Goal: Information Seeking & Learning: Learn about a topic

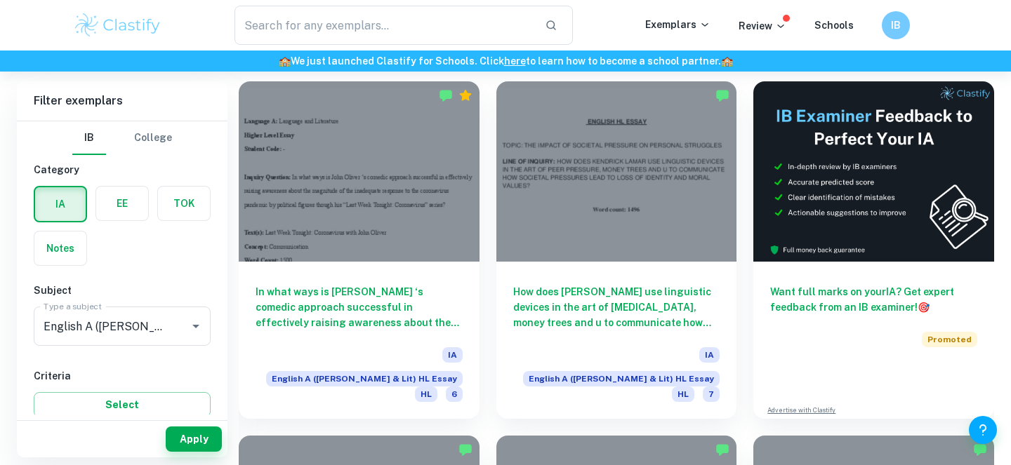
scroll to position [393, 0]
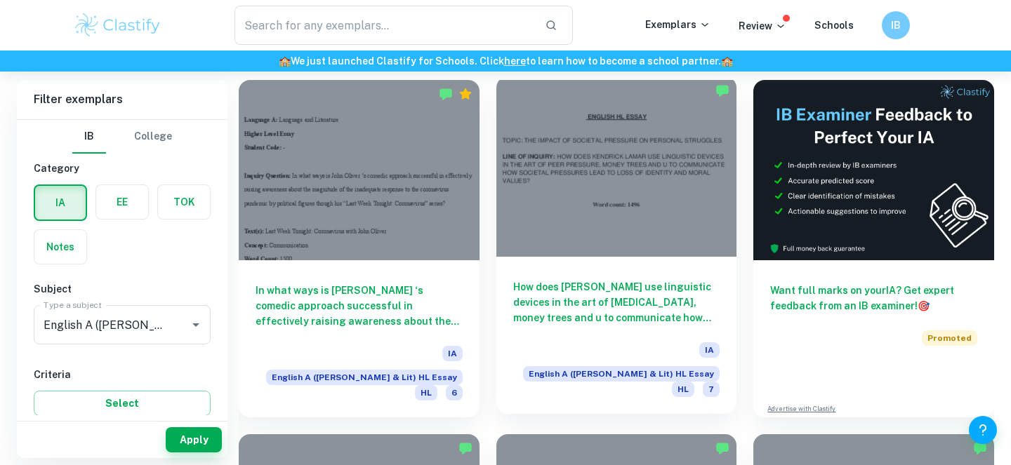
click at [522, 182] on div at bounding box center [616, 167] width 241 height 180
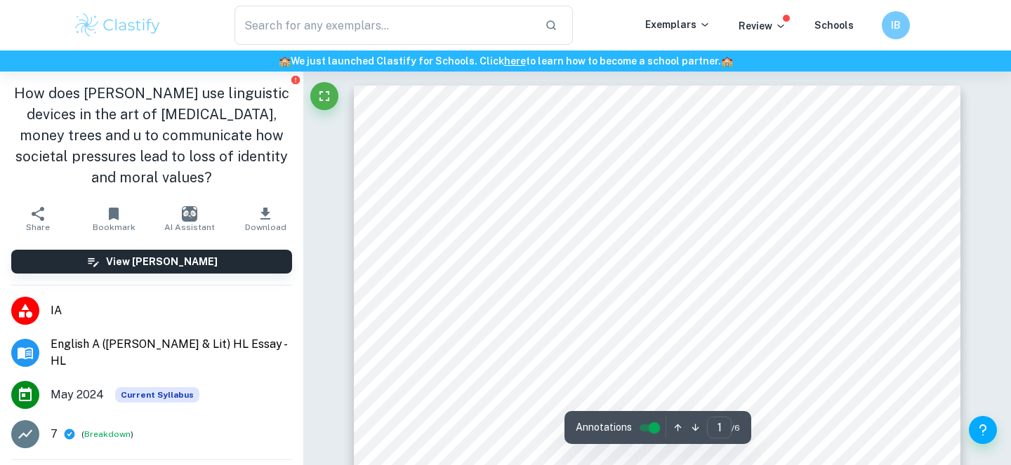
drag, startPoint x: 522, startPoint y: 180, endPoint x: 434, endPoint y: 239, distance: 106.3
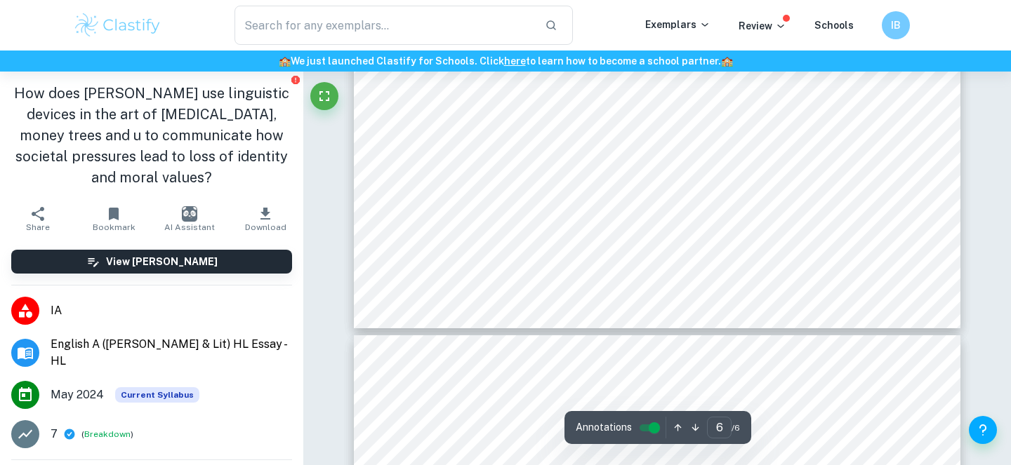
scroll to position [4813, 0]
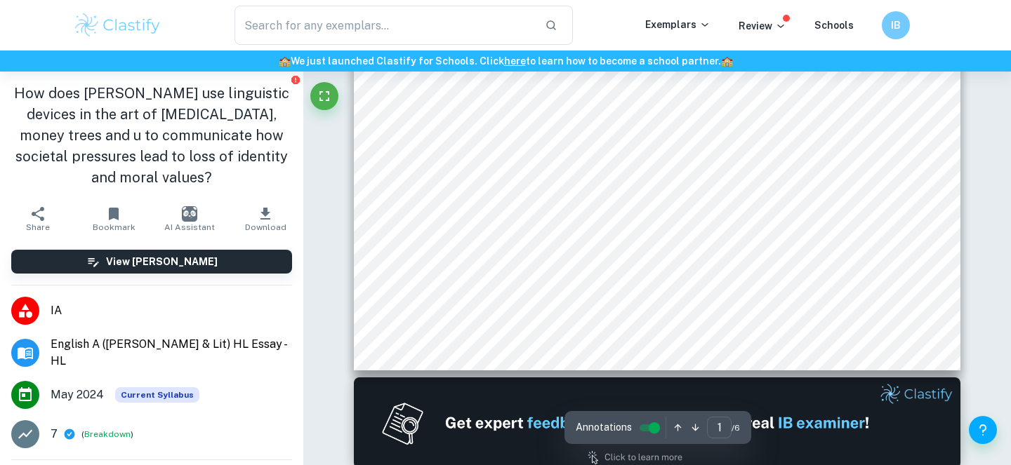
type input "2"
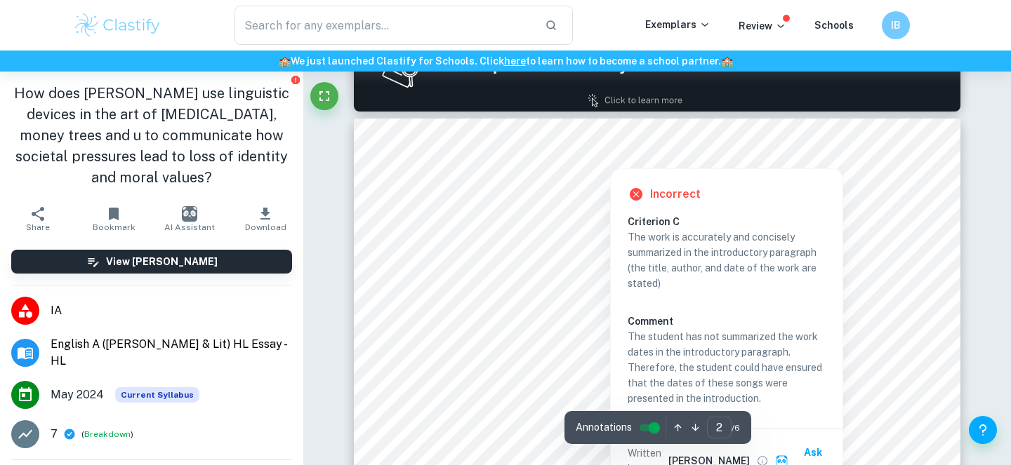
scroll to position [932, 0]
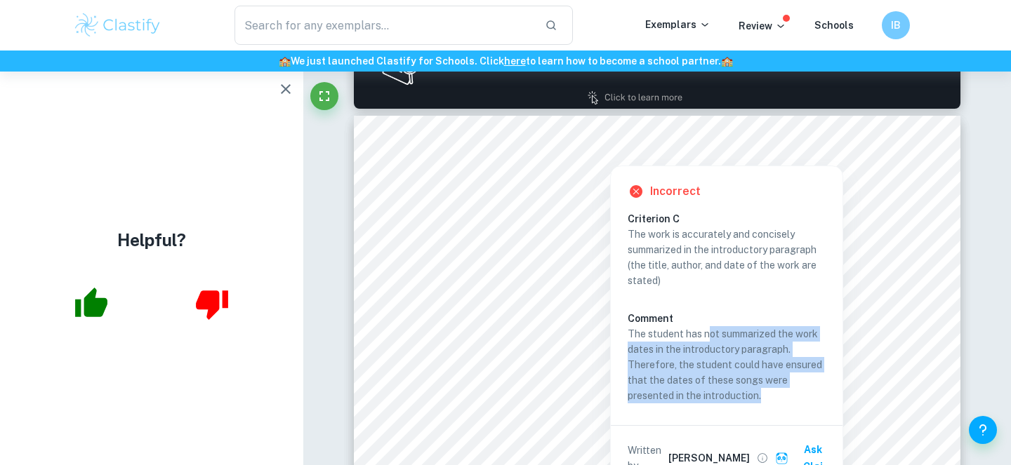
drag, startPoint x: 772, startPoint y: 394, endPoint x: 708, endPoint y: 336, distance: 86.0
click at [708, 336] on p "The student has not summarized the work dates in the introductory paragraph. Th…" at bounding box center [727, 364] width 198 height 77
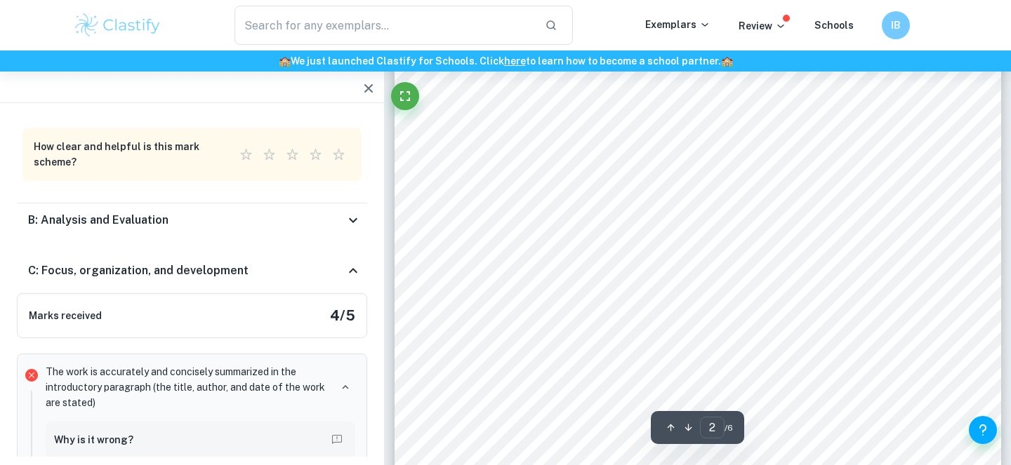
scroll to position [1204, 0]
click at [476, 312] on span "cuss words could be deemed arrogant, thus can be inferred that [PERSON_NAME] us…" at bounding box center [723, 318] width 511 height 12
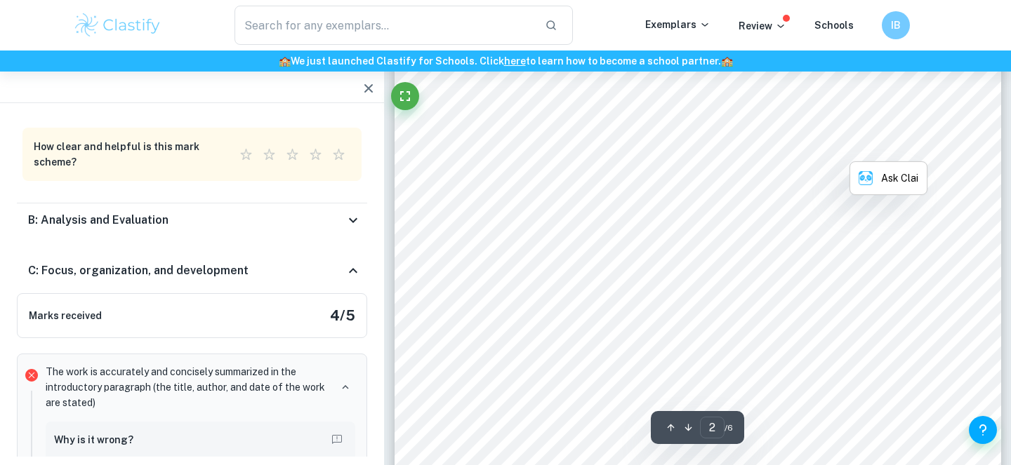
scroll to position [1292, 0]
click at [593, 338] on span "conformism. Moreover, [PERSON_NAME] employs understatement to portray how [MEDI…" at bounding box center [748, 344] width 561 height 12
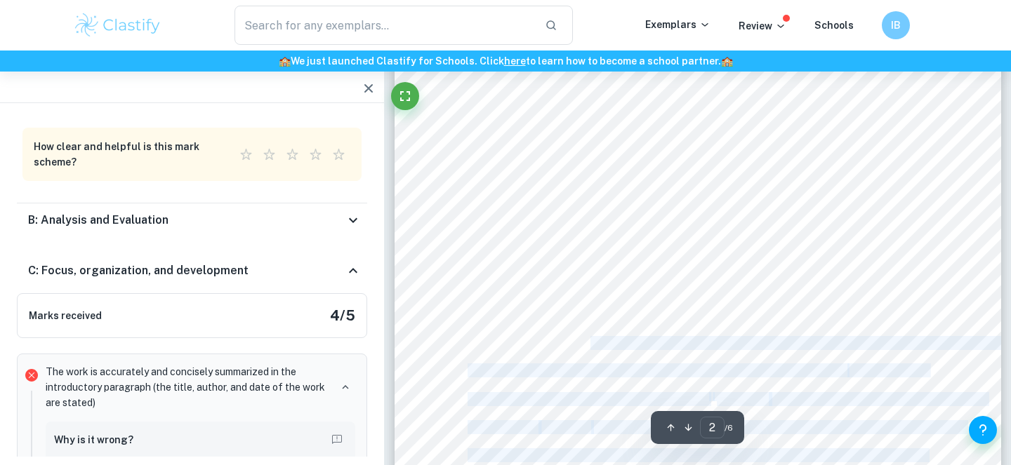
drag, startPoint x: 592, startPoint y: 251, endPoint x: 637, endPoint y: 293, distance: 61.6
click at [636, 289] on div "[PERSON_NAME] is a renowned hip-hop artist celebrated for his introspective lyr…" at bounding box center [698, 184] width 607 height 857
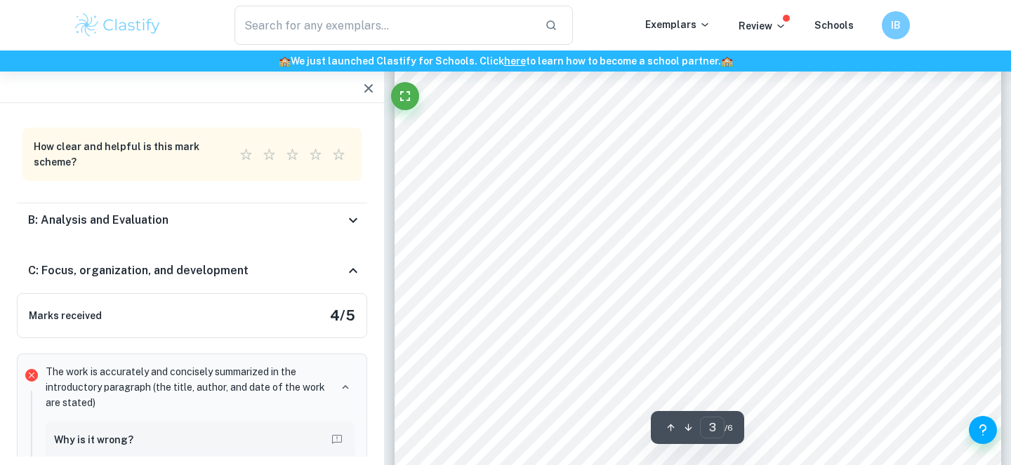
scroll to position [2065, 0]
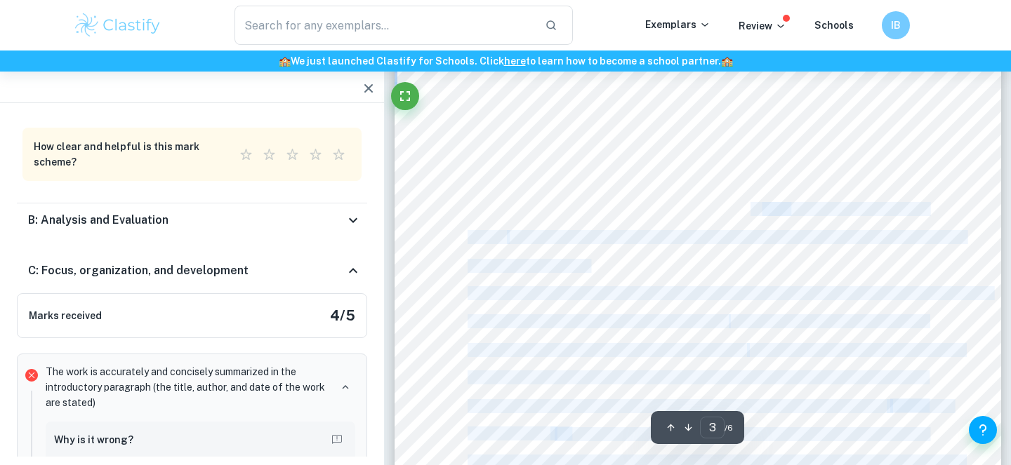
drag, startPoint x: 728, startPoint y: 110, endPoint x: 805, endPoint y: 129, distance: 78.8
click at [805, 129] on div "the phrase < but really = suggests Lamar9s awareness of the distortion of his i…" at bounding box center [698, 276] width 607 height 857
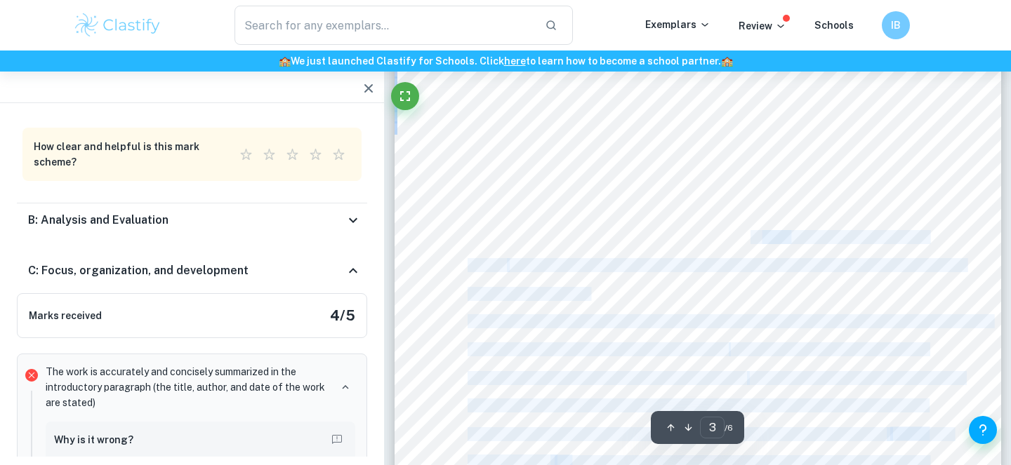
scroll to position [2028, 0]
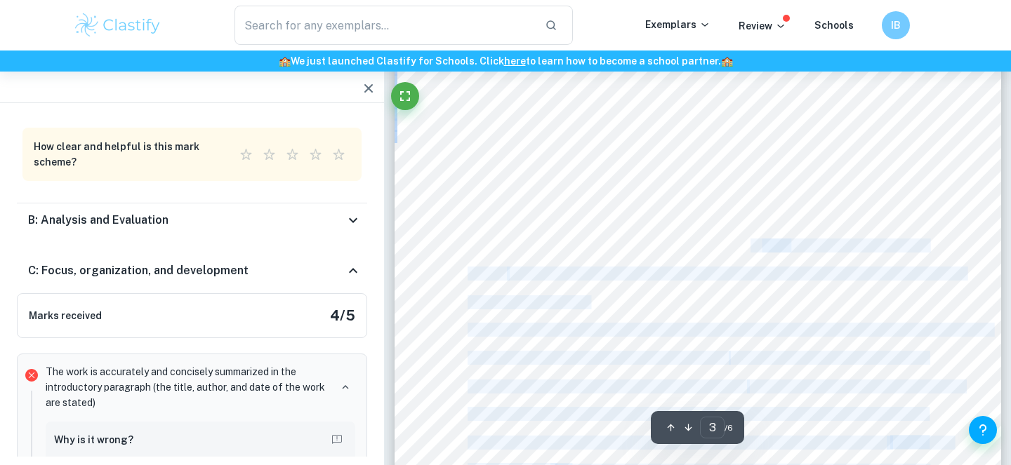
click at [720, 206] on div "the phrase < but really = suggests Lamar9s awareness of the distortion of his i…" at bounding box center [698, 312] width 607 height 857
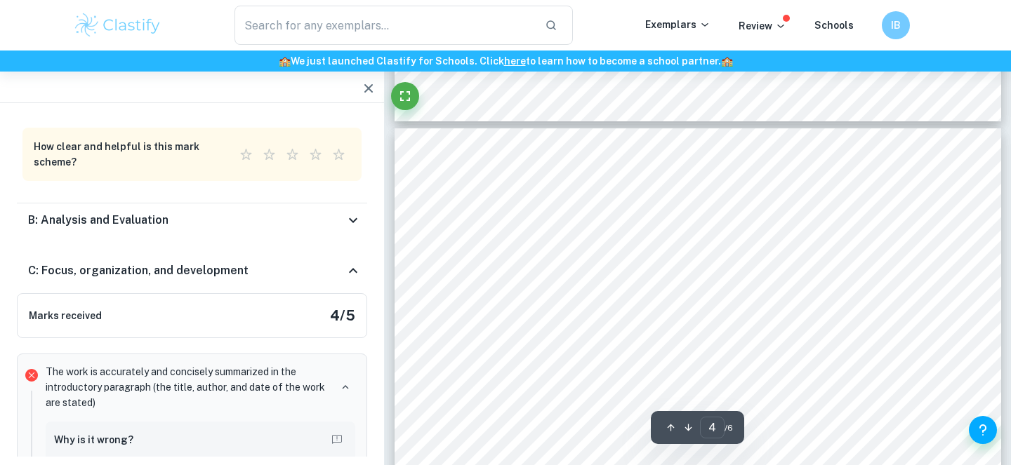
scroll to position [2650, 0]
click at [677, 315] on span "desire for wealth and a lavish lifestyle can compel individuals to disregard th…" at bounding box center [697, 321] width 459 height 12
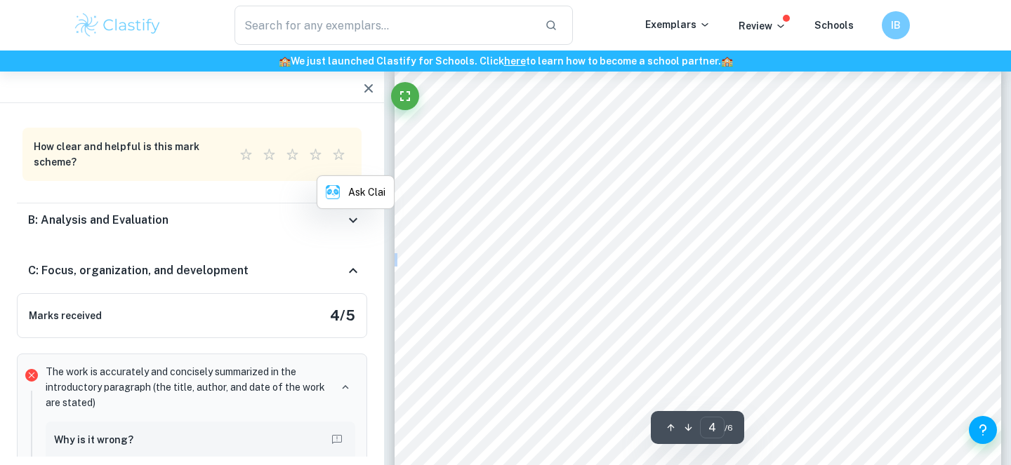
scroll to position [2803, 0]
click at [588, 246] on span "," illustrating how influential figures like rappers create envy and [PERSON_NA…" at bounding box center [785, 252] width 414 height 12
click at [599, 161] on div "is shown by [PERSON_NAME] irony when he confesses to committing a robbery for m…" at bounding box center [698, 402] width 607 height 857
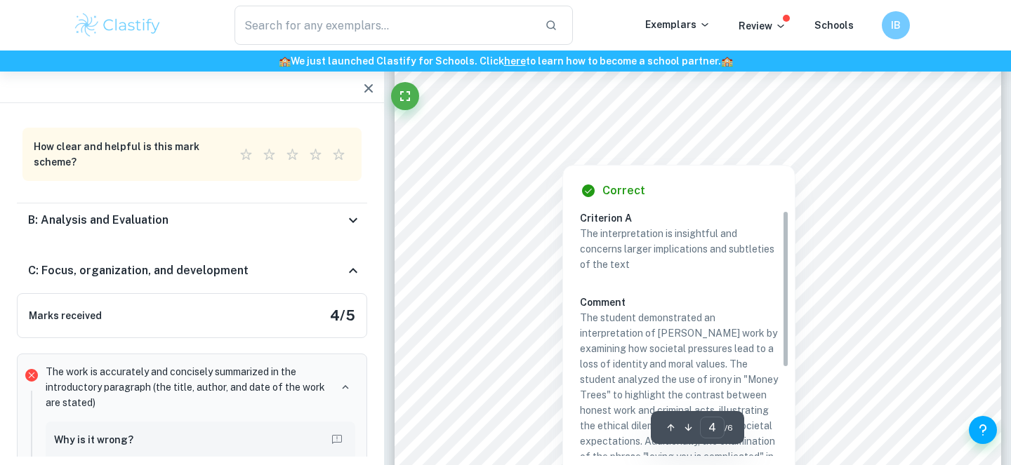
scroll to position [2900, 0]
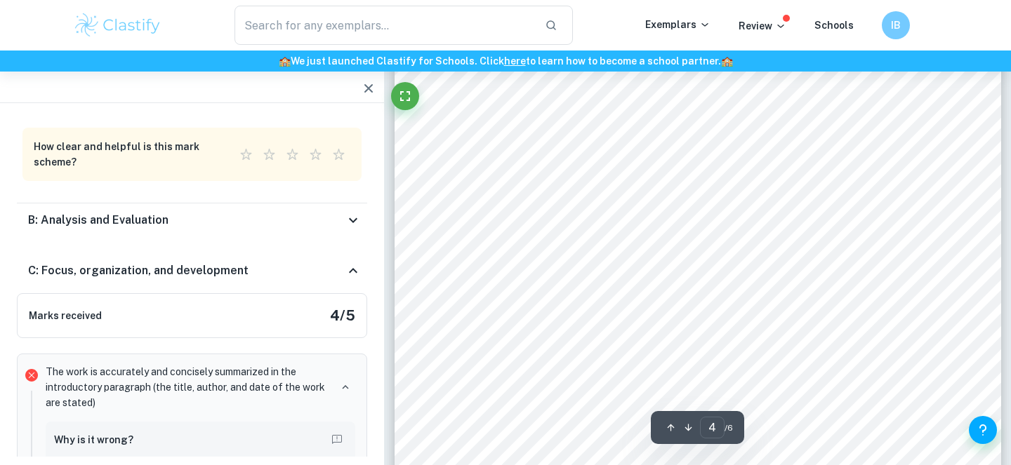
click at [807, 179] on div "is shown by [PERSON_NAME] irony when he confesses to committing a robbery for m…" at bounding box center [698, 305] width 607 height 857
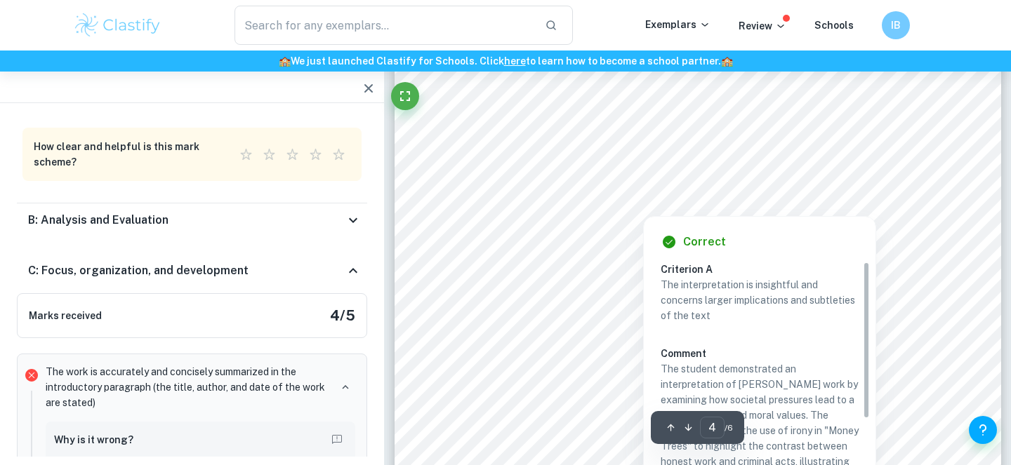
scroll to position [3007, 0]
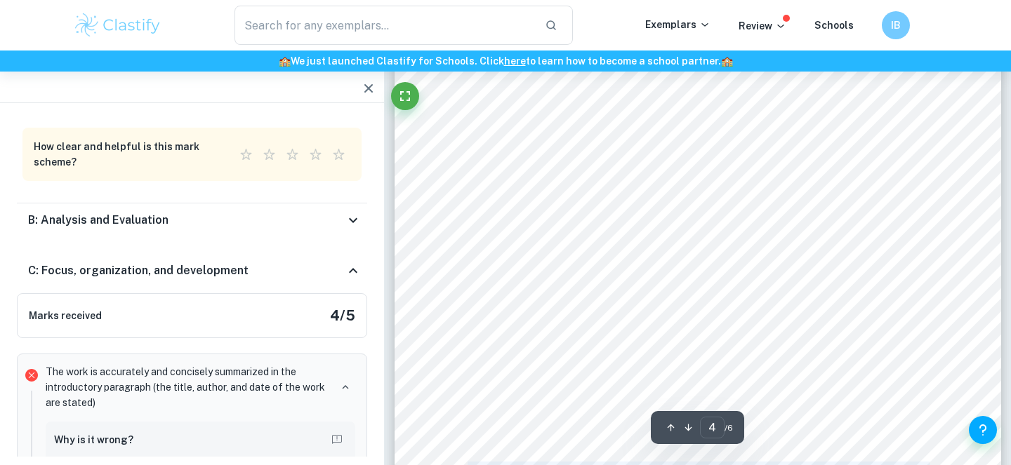
click at [586, 246] on div "is shown by [PERSON_NAME] irony when he confesses to committing a robbery for m…" at bounding box center [698, 198] width 607 height 857
click at [583, 258] on span "=), [PERSON_NAME] underscores the struggles faced by the poor, especially withi…" at bounding box center [759, 264] width 464 height 12
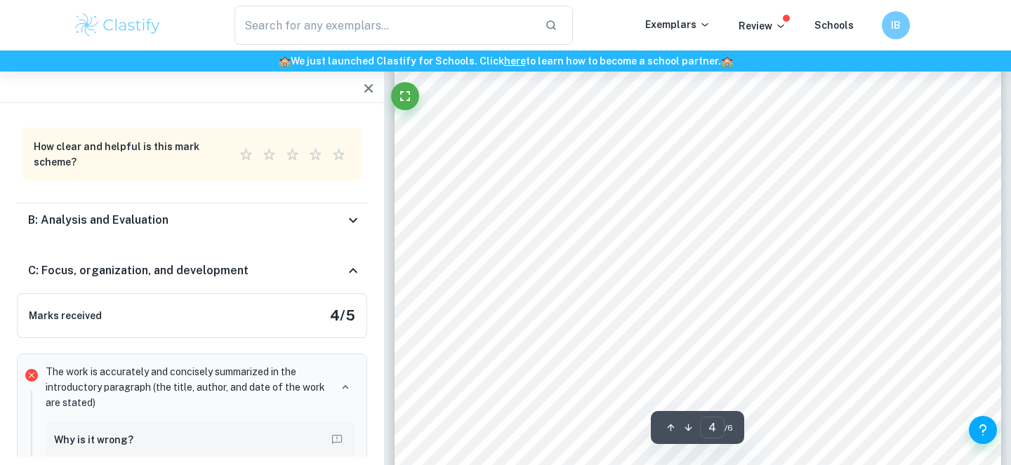
click at [583, 258] on span "=), [PERSON_NAME] underscores the struggles faced by the poor, especially withi…" at bounding box center [759, 264] width 464 height 12
click at [557, 258] on span "=), [PERSON_NAME] underscores the struggles faced by the poor, especially withi…" at bounding box center [759, 264] width 464 height 12
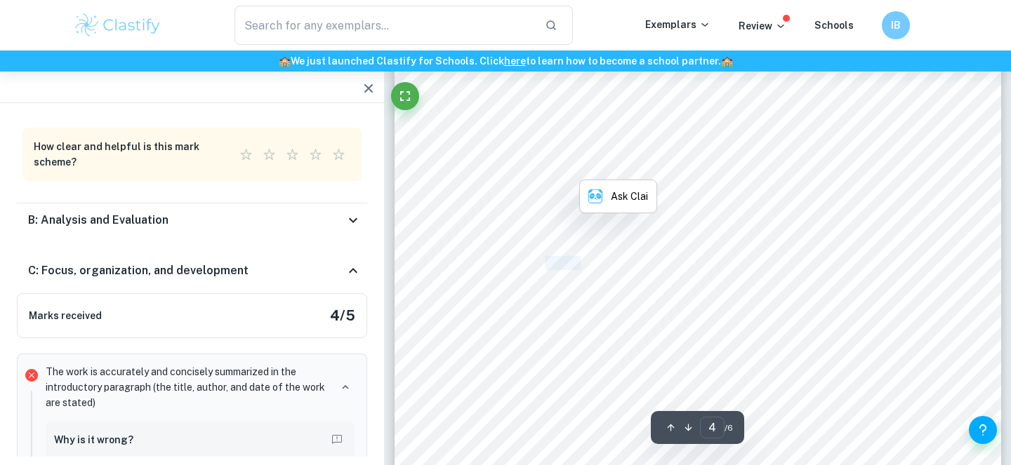
click at [557, 258] on span "=), [PERSON_NAME] underscores the struggles faced by the poor, especially withi…" at bounding box center [759, 264] width 464 height 12
click at [578, 258] on span "=), [PERSON_NAME] underscores the struggles faced by the poor, especially withi…" at bounding box center [759, 264] width 464 height 12
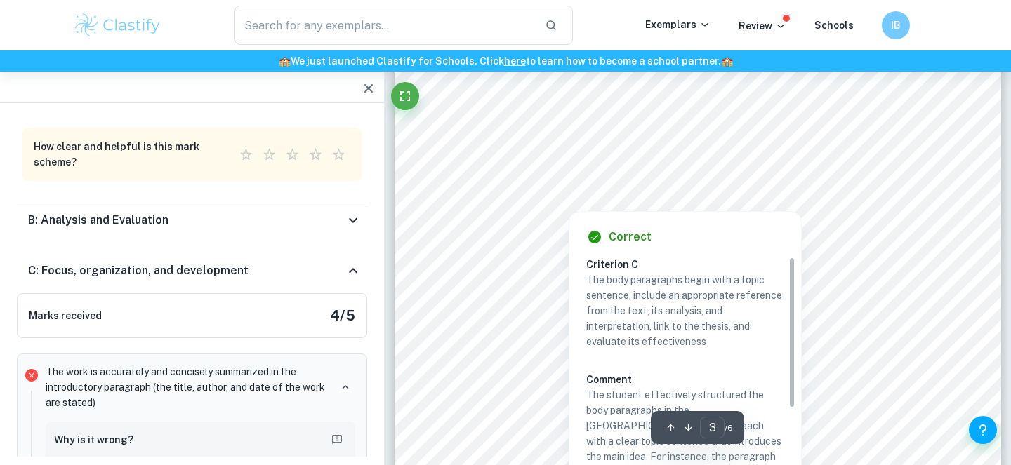
click at [197, 212] on div "B: Analysis and Evaluation" at bounding box center [186, 220] width 317 height 17
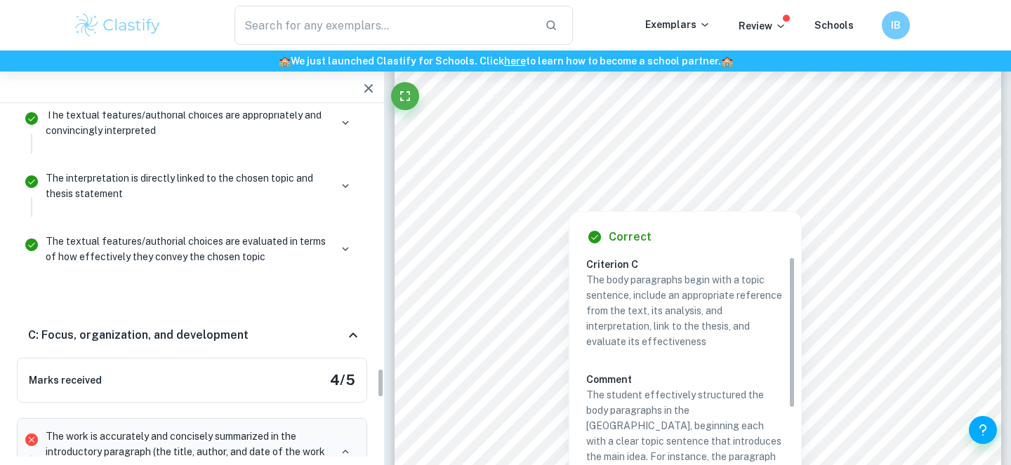
click at [222, 358] on div "Marks received 4 / 5" at bounding box center [192, 380] width 350 height 45
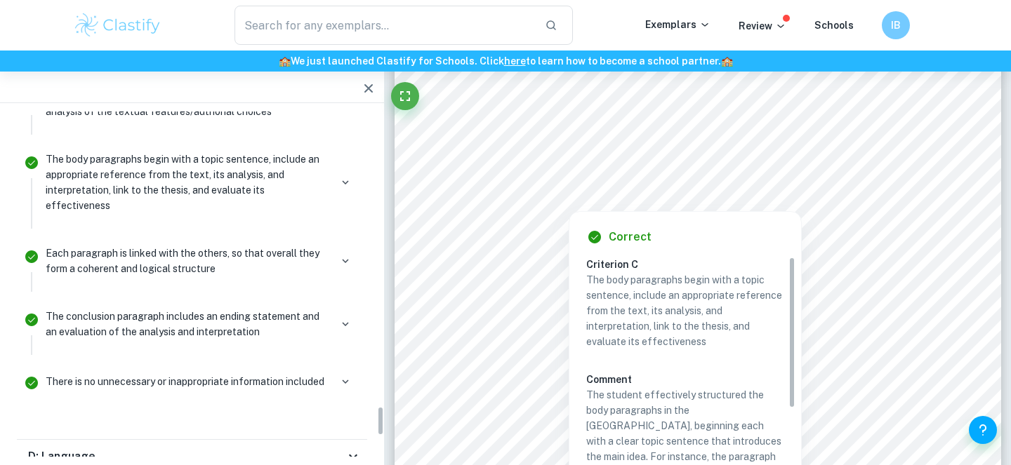
scroll to position [3680, 0]
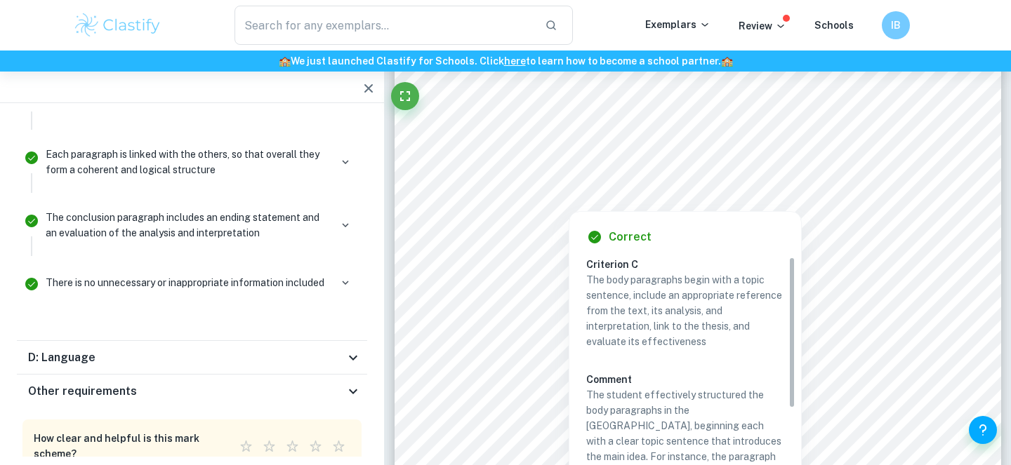
click at [263, 350] on div "D: Language" at bounding box center [186, 358] width 317 height 17
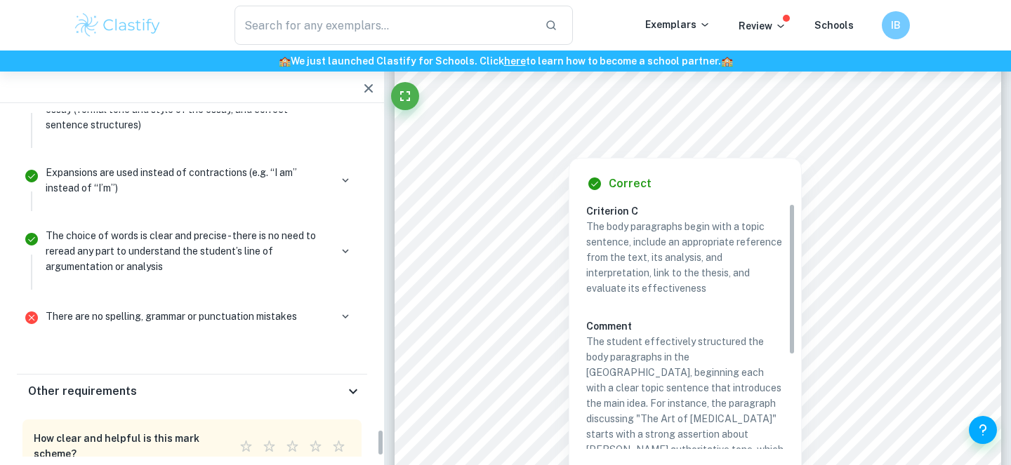
scroll to position [2145, 0]
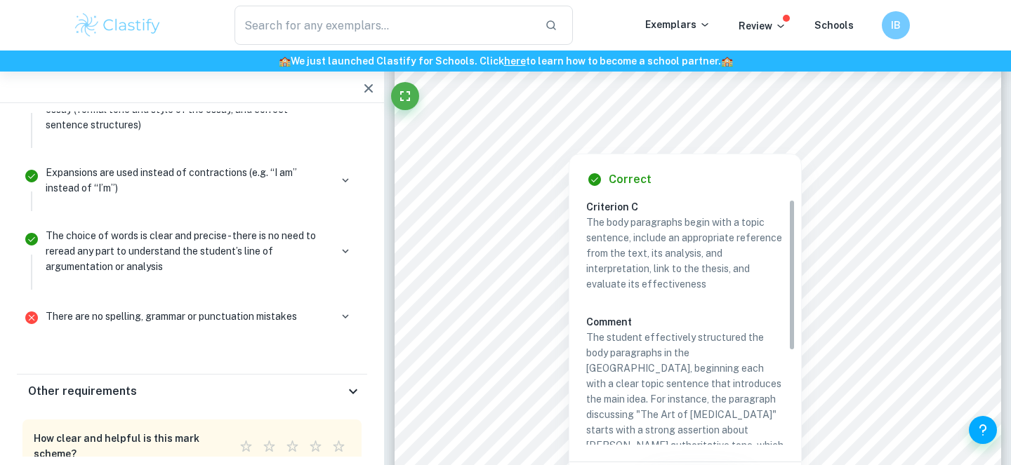
click at [284, 383] on div "Other requirements" at bounding box center [186, 391] width 317 height 17
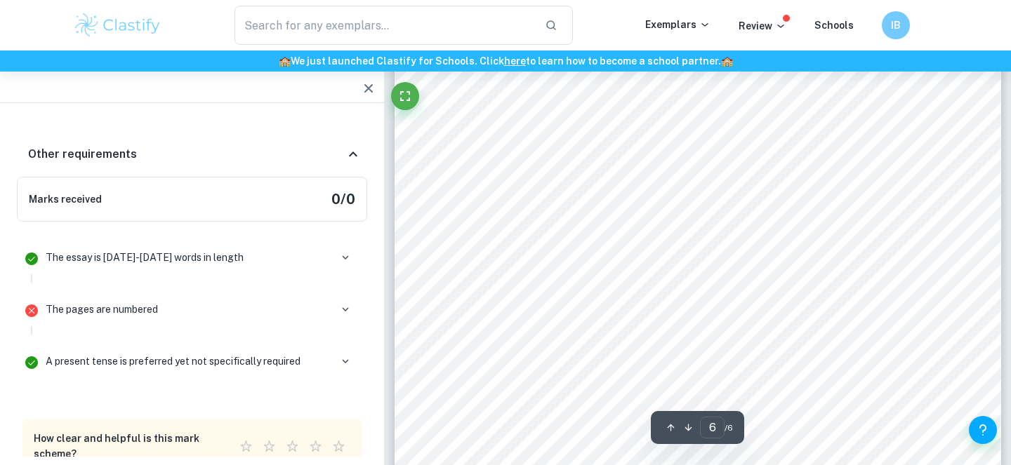
scroll to position [4730, 0]
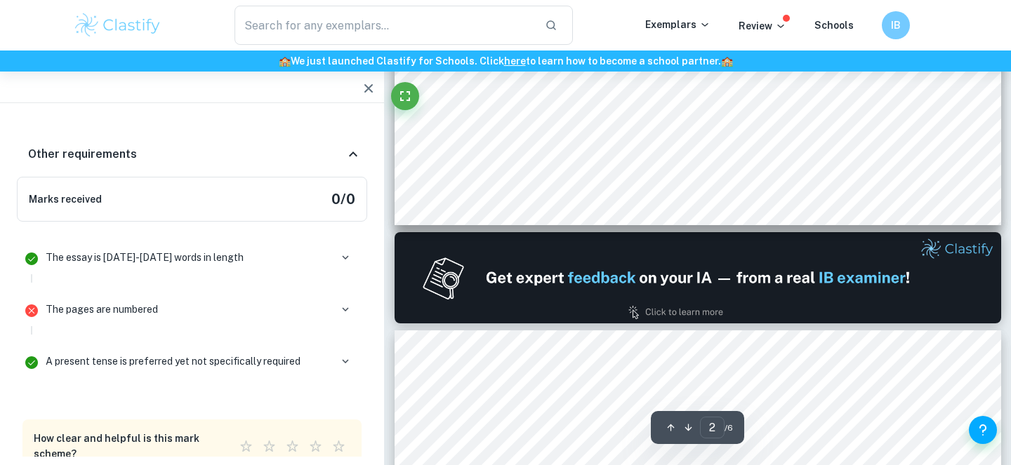
type input "1"
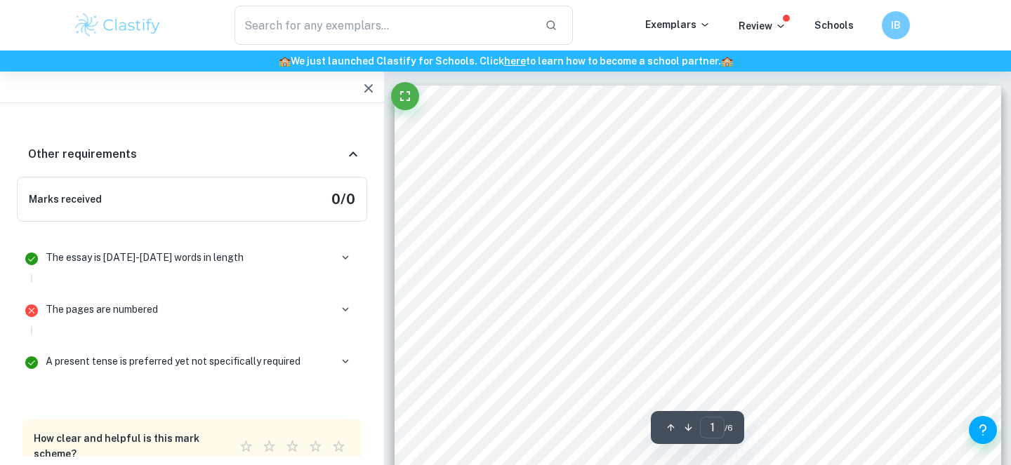
scroll to position [13, 0]
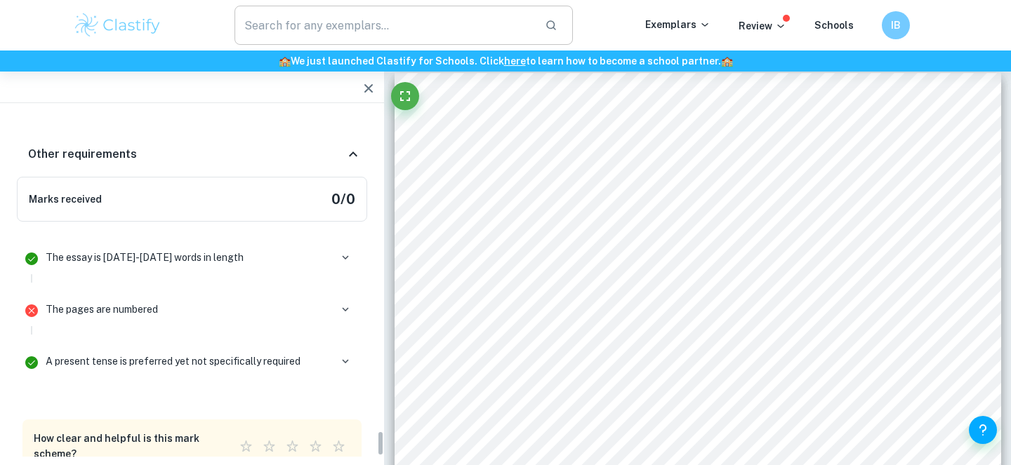
click at [325, 6] on input "text" at bounding box center [383, 25] width 299 height 39
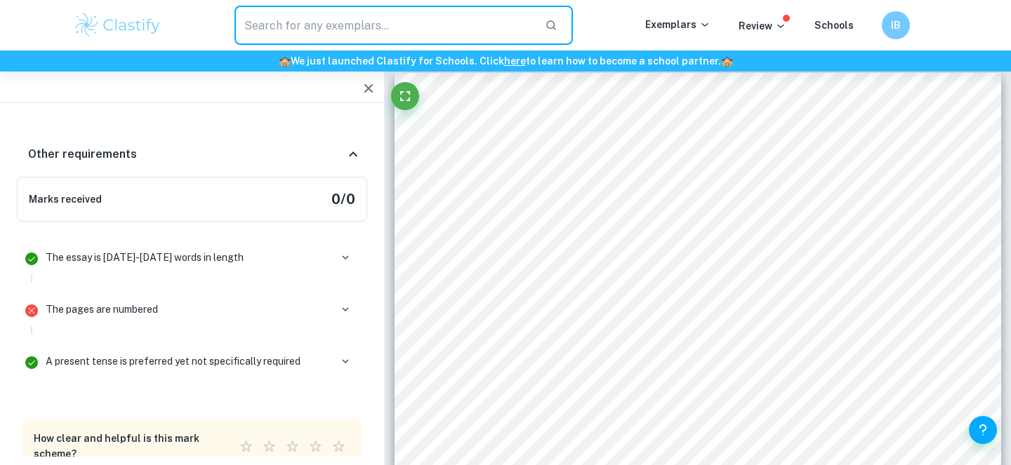
paste input "How and why does [PERSON_NAME] satirize the conventional education system?"
type input "How and why does [PERSON_NAME] satirize the conventional education system?"
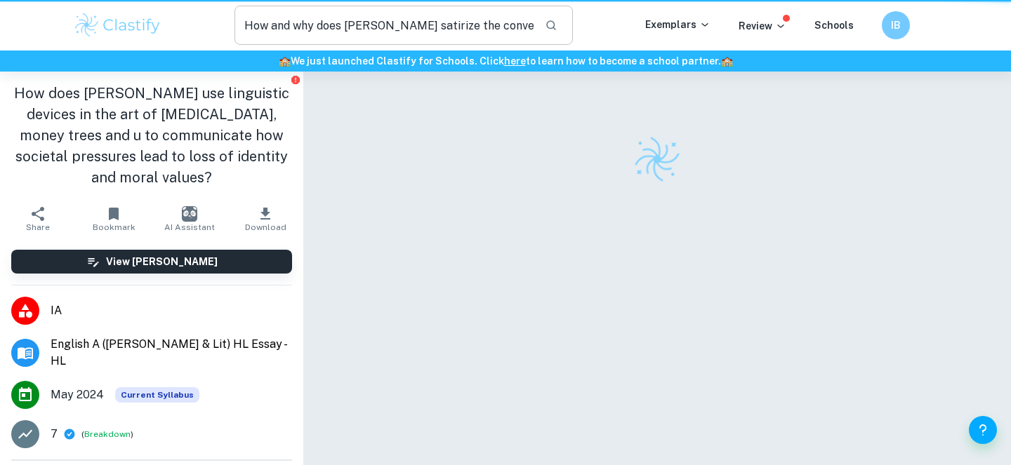
scroll to position [13, 0]
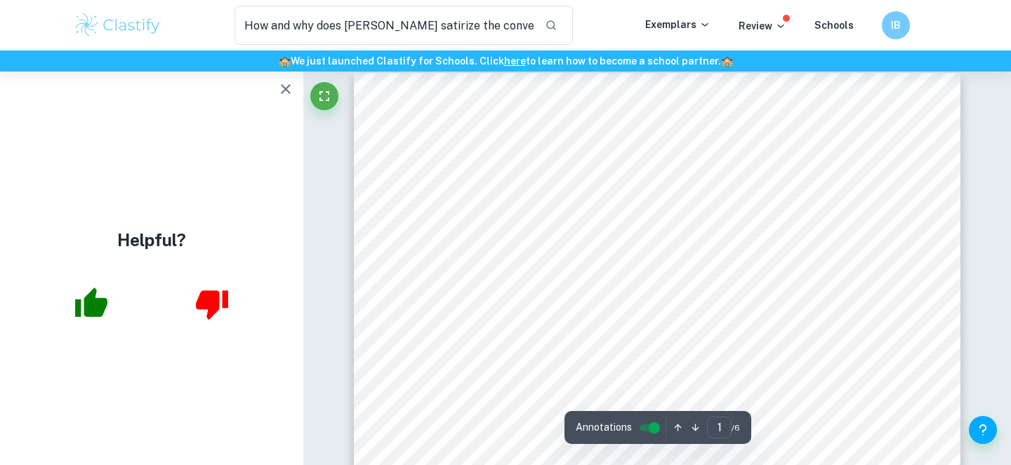
click at [288, 93] on icon "button" at bounding box center [285, 89] width 17 height 17
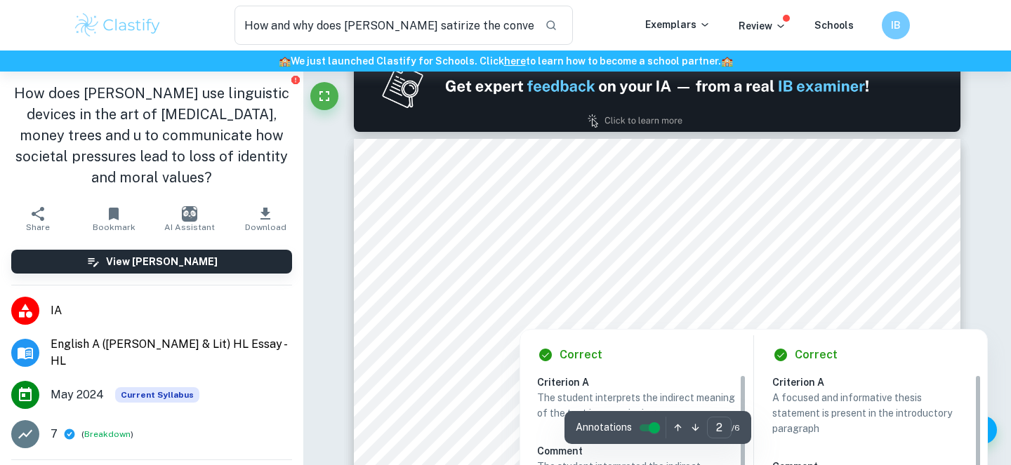
scroll to position [955, 0]
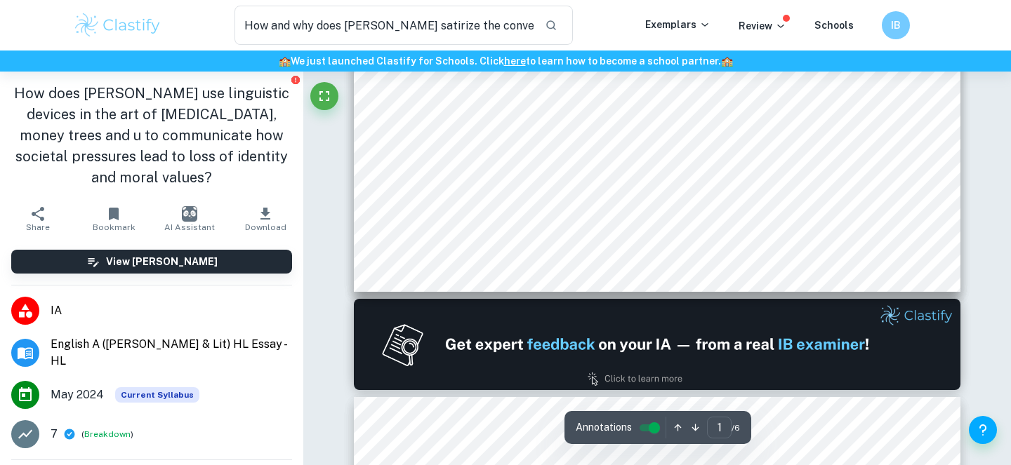
type input "2"
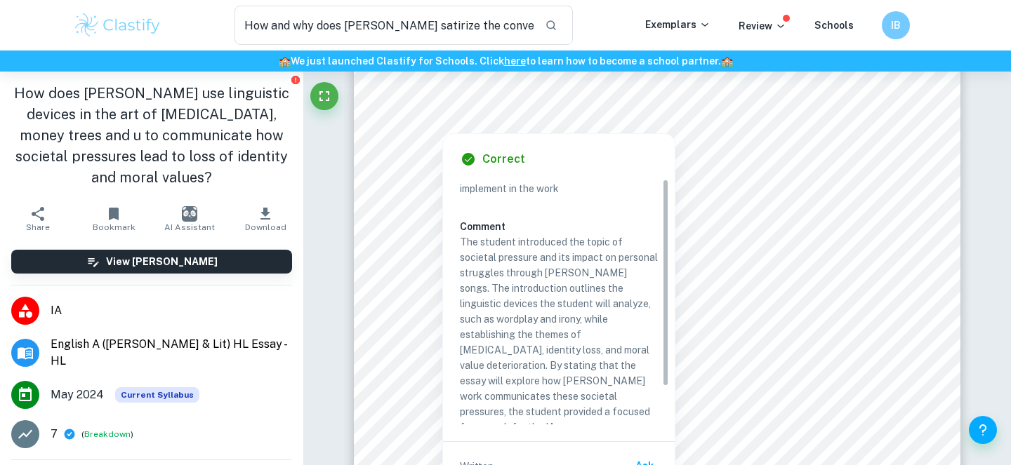
scroll to position [0, 0]
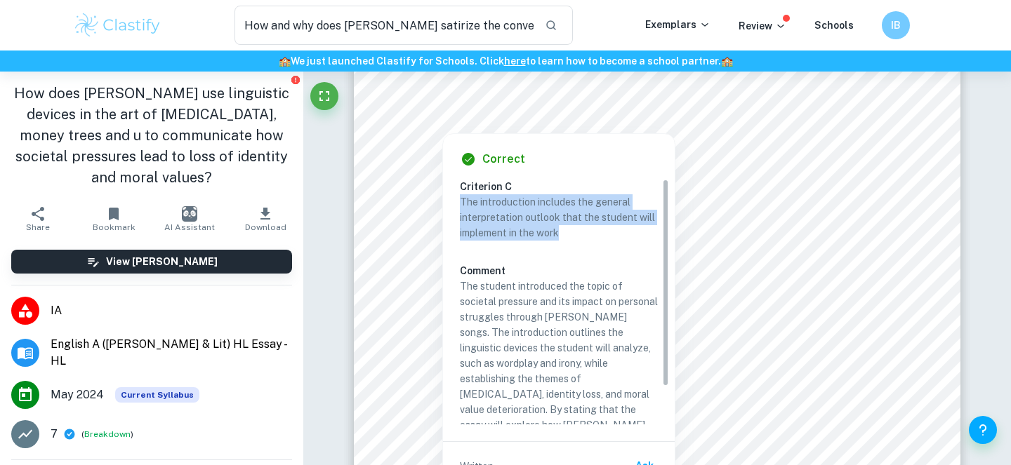
drag, startPoint x: 587, startPoint y: 233, endPoint x: 460, endPoint y: 201, distance: 131.1
click at [461, 201] on p "The introduction includes the general interpretation outlook that the student w…" at bounding box center [559, 217] width 198 height 46
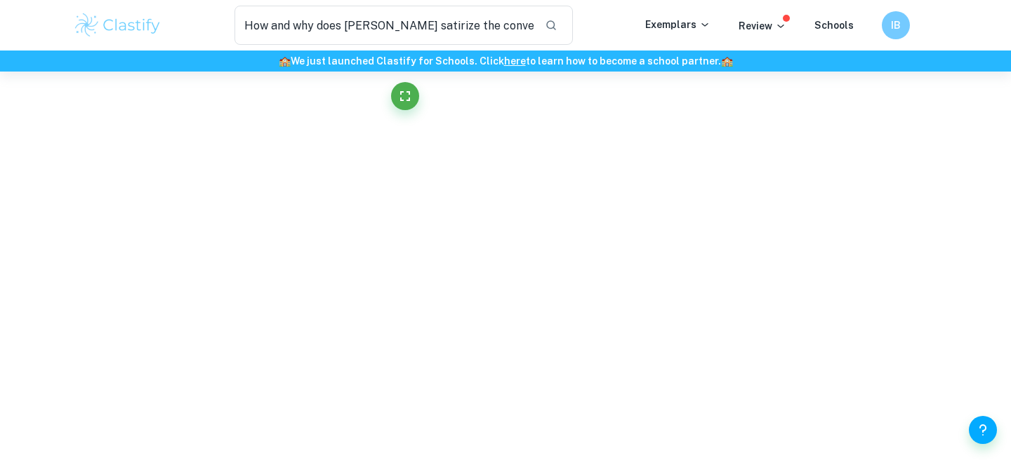
copy p "The introduction includes the general interpretation outlook that the student w…"
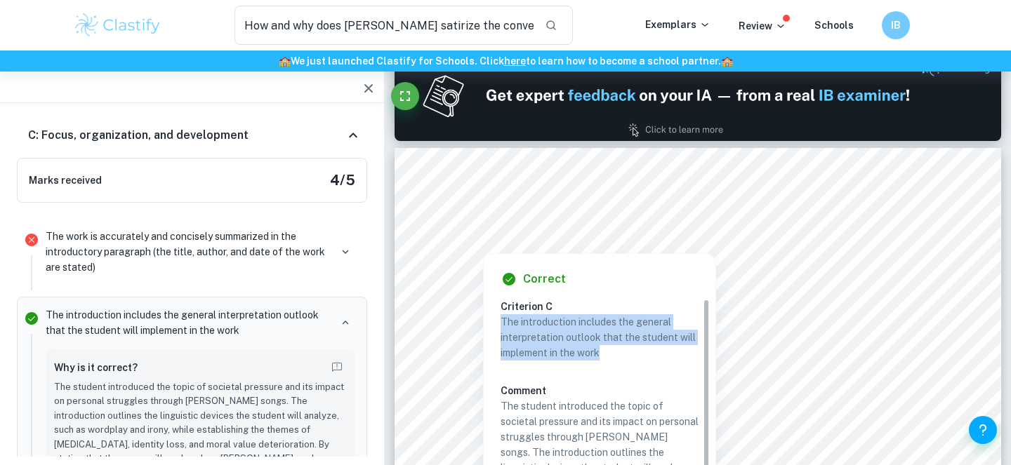
copy p "The introduction includes the general interpretation outlook that the student w…"
click at [542, 341] on p "The introduction includes the general interpretation outlook that the student w…" at bounding box center [600, 338] width 198 height 46
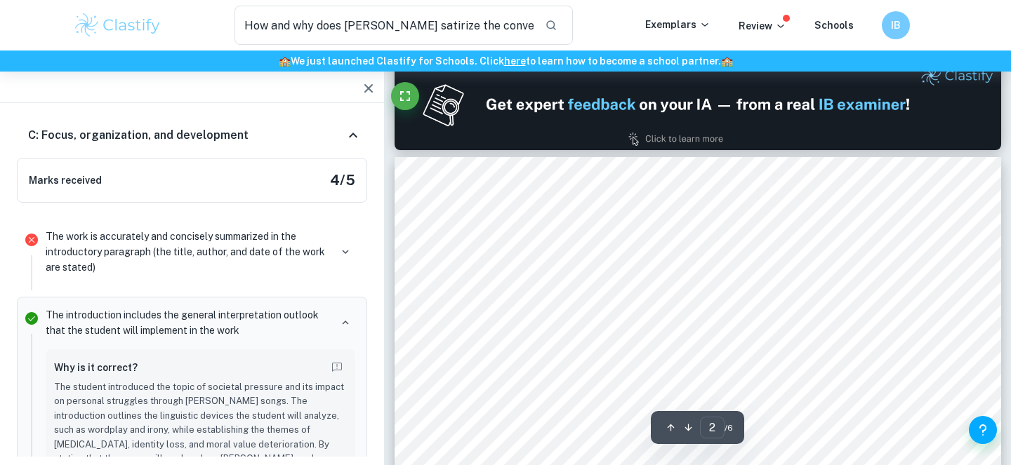
scroll to position [890, 0]
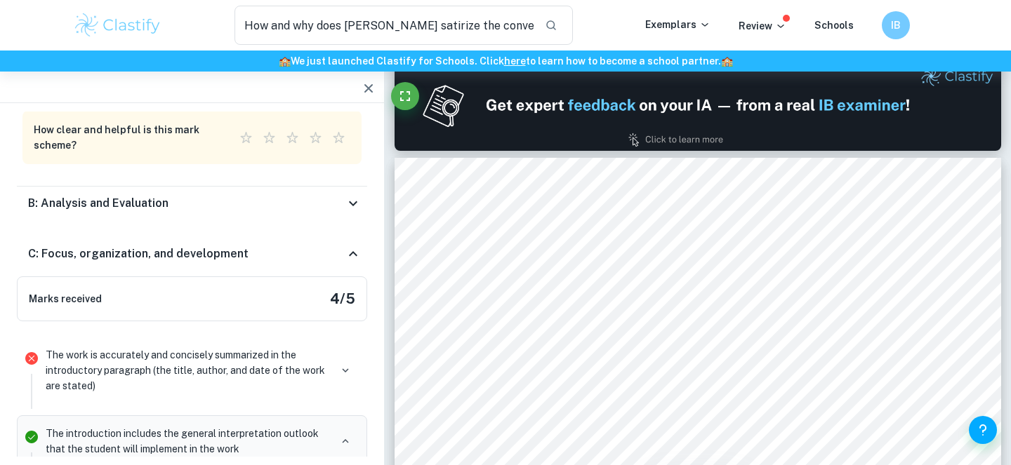
click at [233, 195] on div "B: Analysis and Evaluation" at bounding box center [186, 203] width 317 height 17
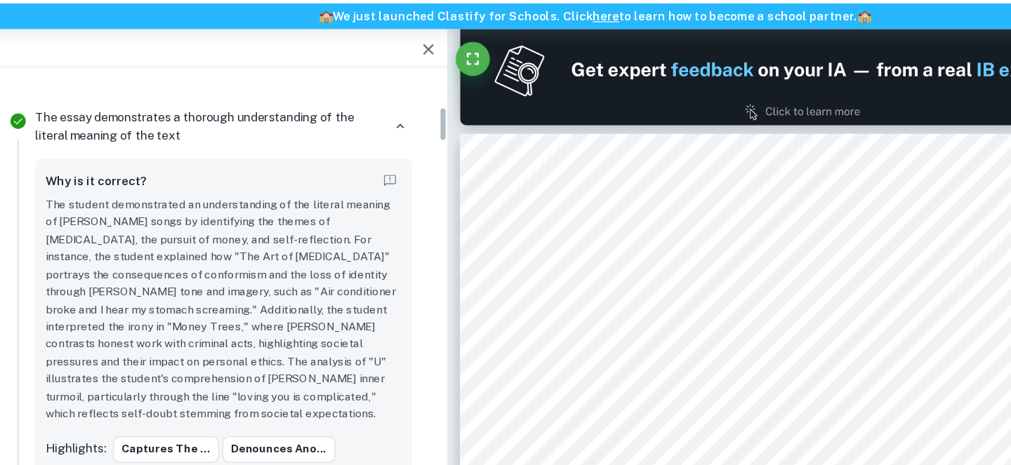
scroll to position [292, 0]
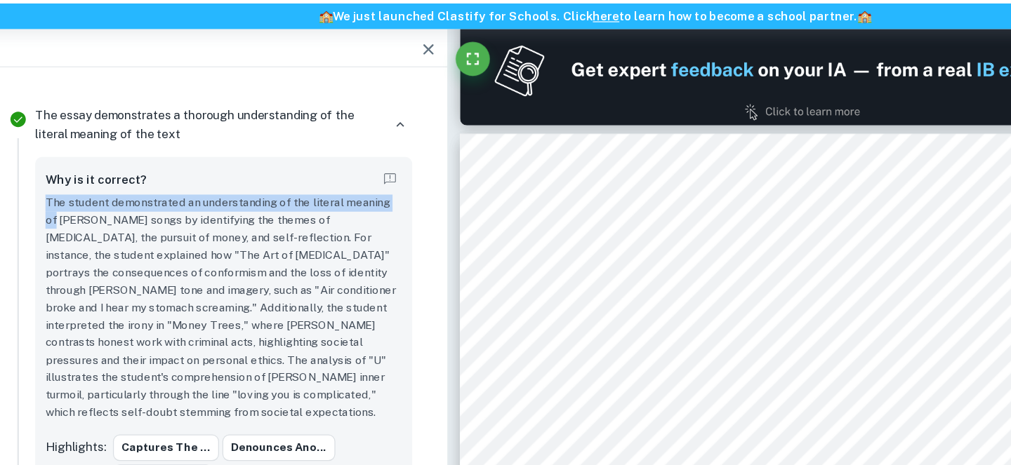
drag, startPoint x: 51, startPoint y: 213, endPoint x: 348, endPoint y: 211, distance: 297.0
click at [348, 211] on div "Why is it correct? The student demonstrated an understanding of the literal mea…" at bounding box center [201, 318] width 310 height 282
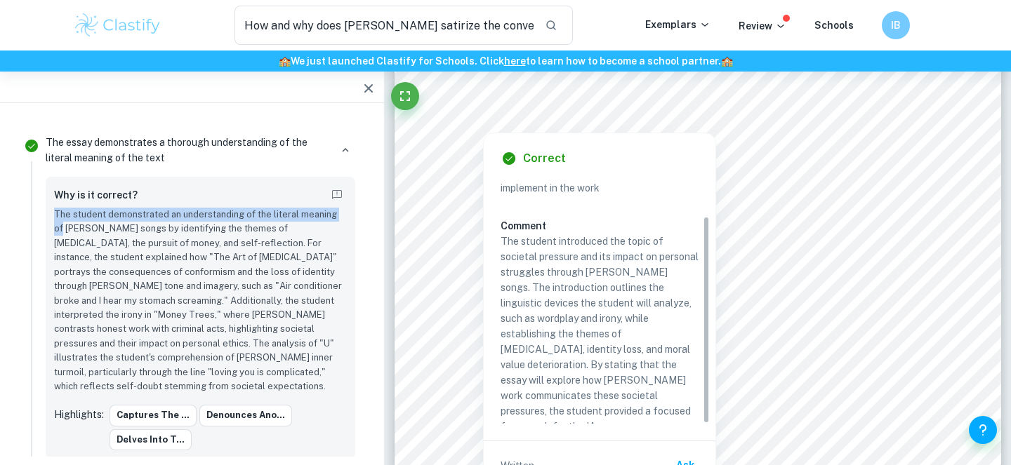
scroll to position [40, 0]
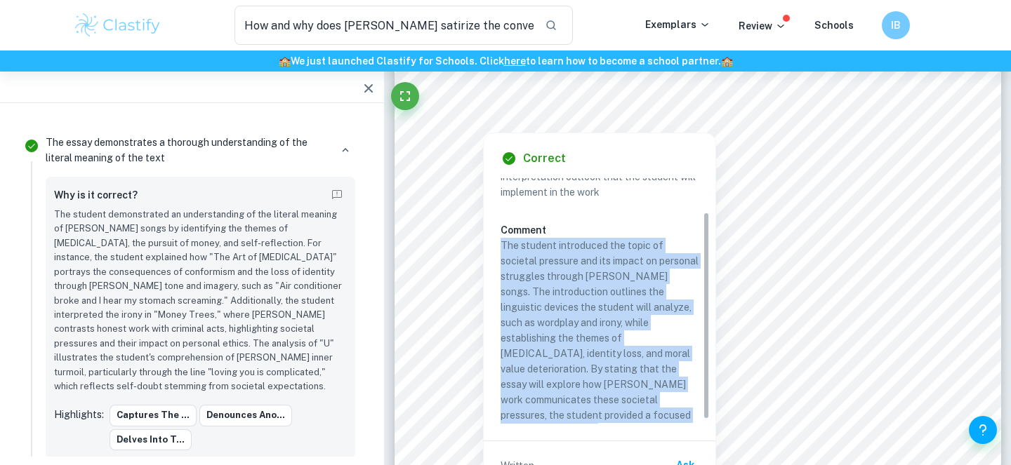
click at [501, 243] on div "Correct Criterion C The introduction includes the general interpretation outloo…" at bounding box center [600, 319] width 232 height 373
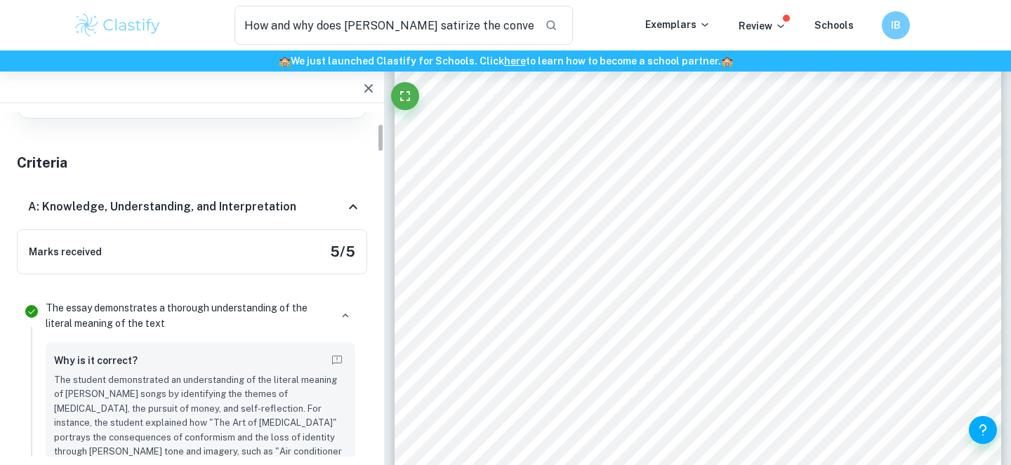
scroll to position [147, 0]
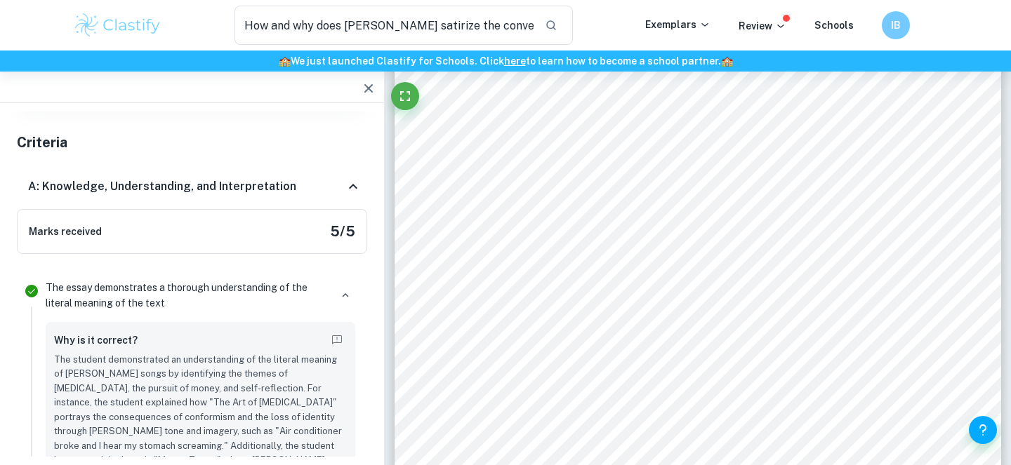
click at [251, 186] on h6 "A: Knowledge, Understanding, and Interpretation" at bounding box center [162, 186] width 268 height 17
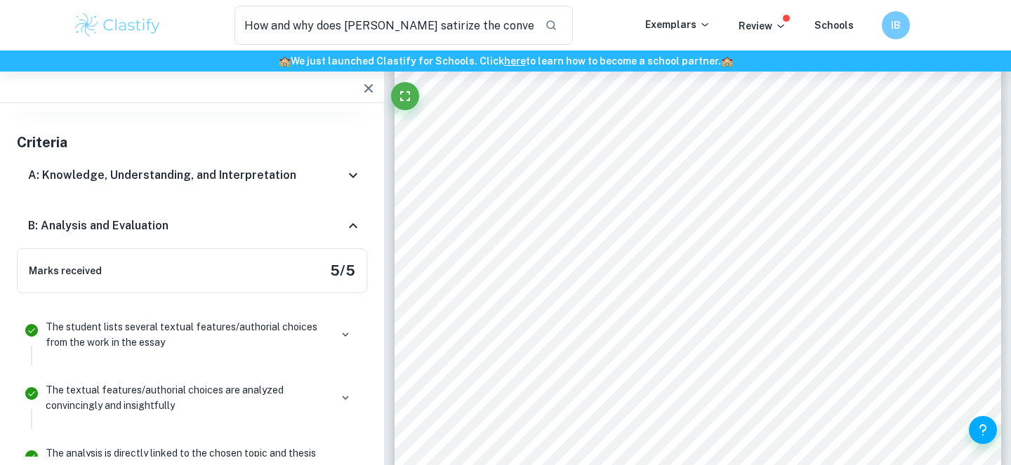
click at [293, 176] on div "A: Knowledge, Understanding, and Interpretation" at bounding box center [186, 175] width 317 height 17
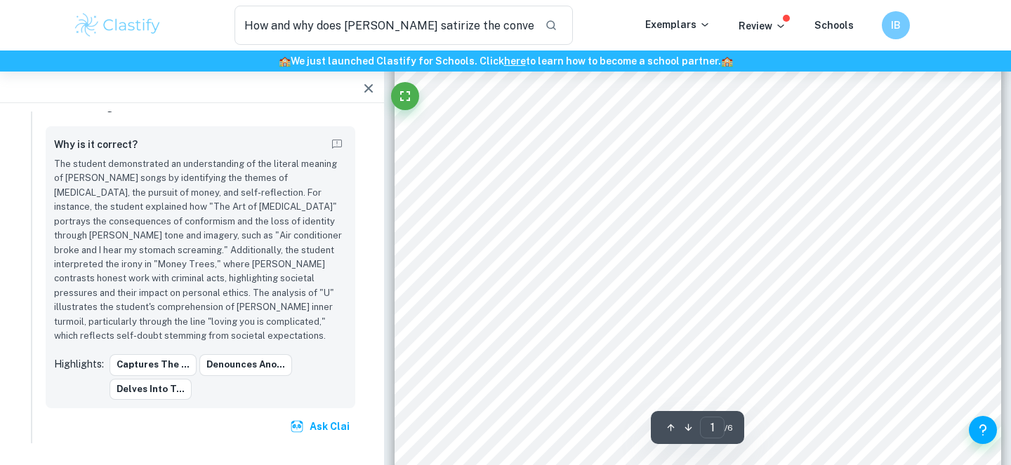
scroll to position [0, 0]
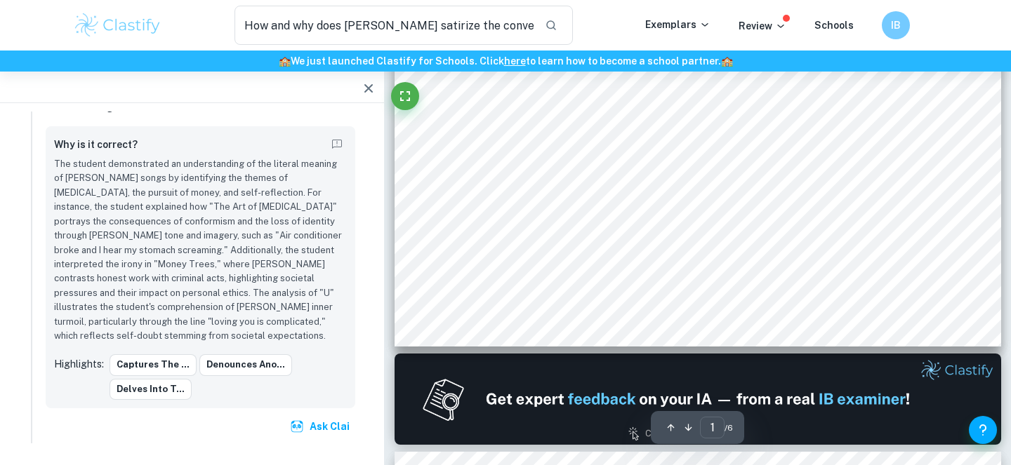
type input "2"
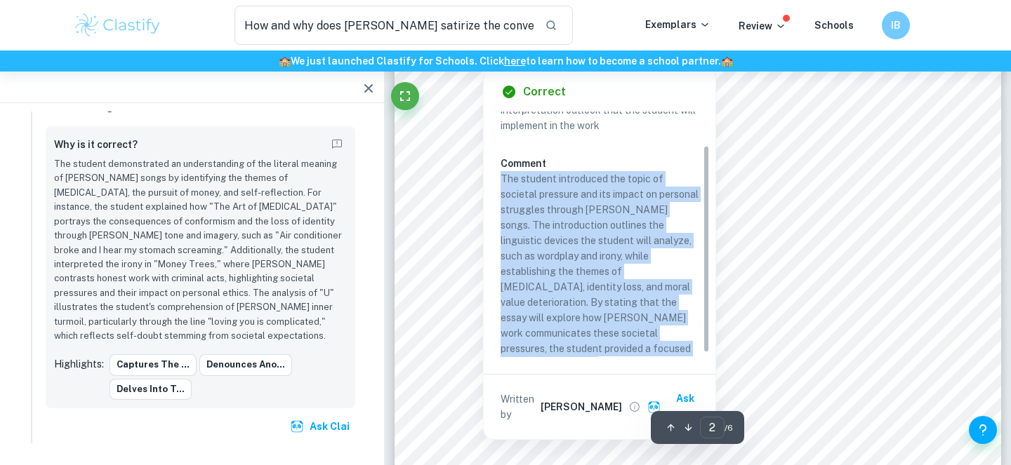
scroll to position [1092, 0]
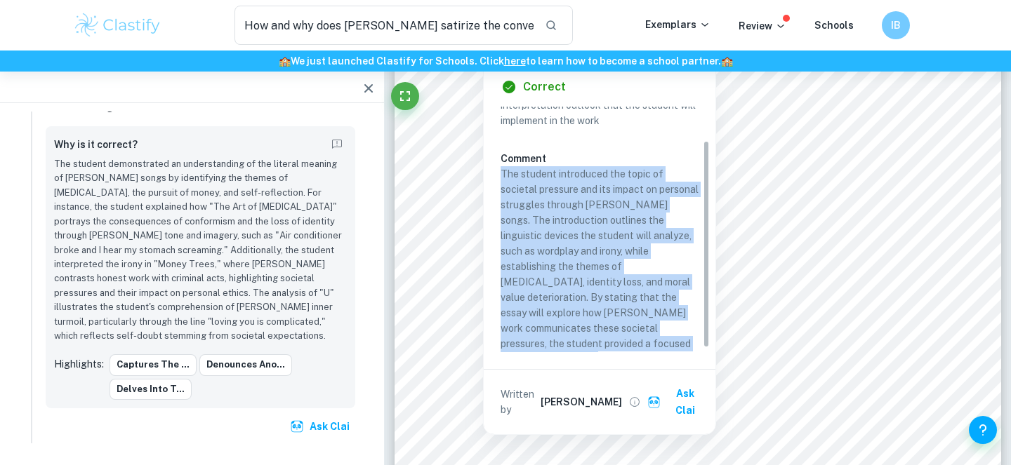
copy p "The student introduced the topic of societal pressure and its impact on persona…"
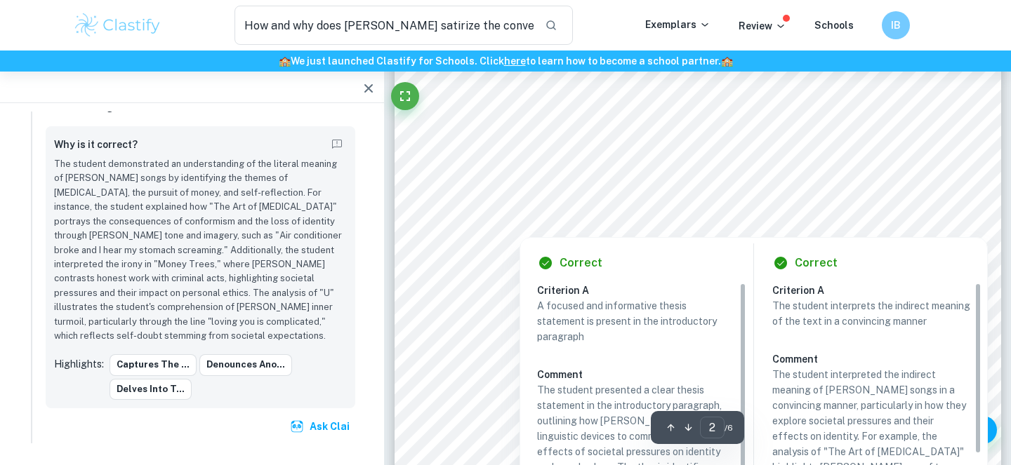
scroll to position [1002, 0]
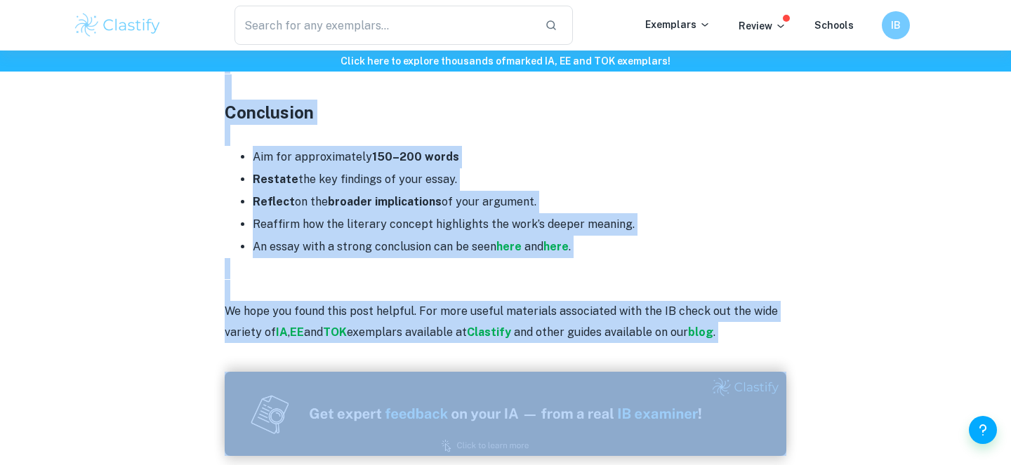
scroll to position [2736, 0]
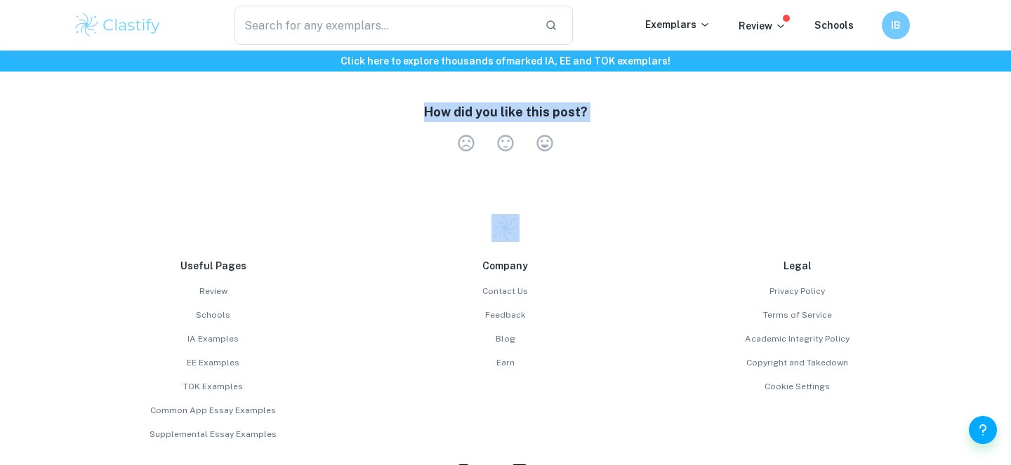
drag, startPoint x: 220, startPoint y: 162, endPoint x: 610, endPoint y: 91, distance: 396.0
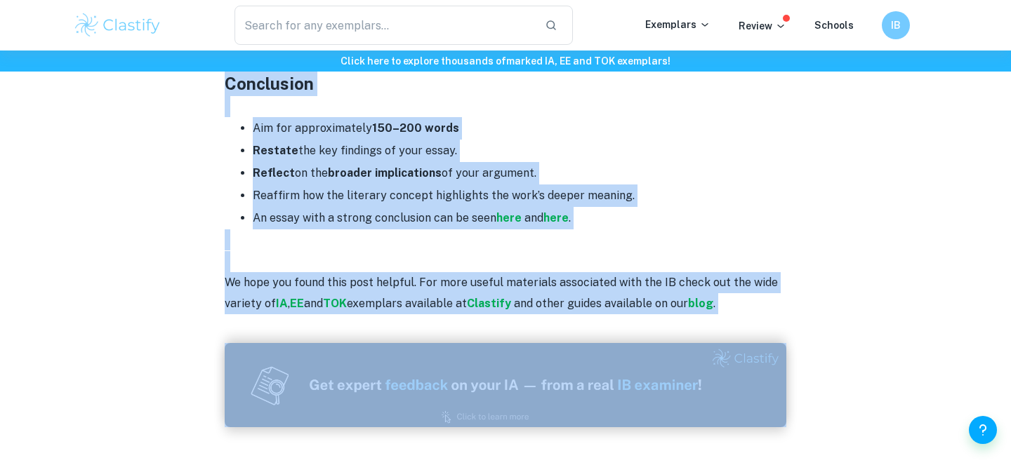
scroll to position [2367, 0]
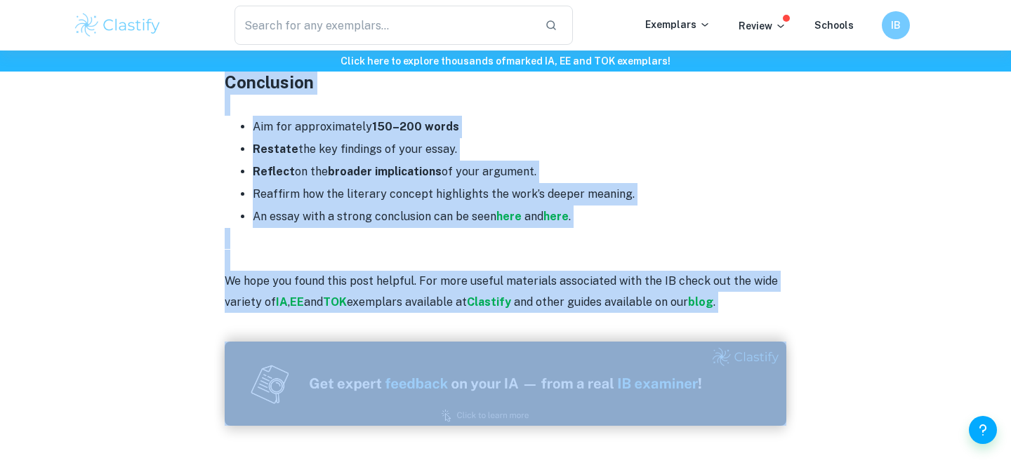
copy div "Your HL Essay should begin with a clear, professional cover page that contains …"
